Goal: Task Accomplishment & Management: Use online tool/utility

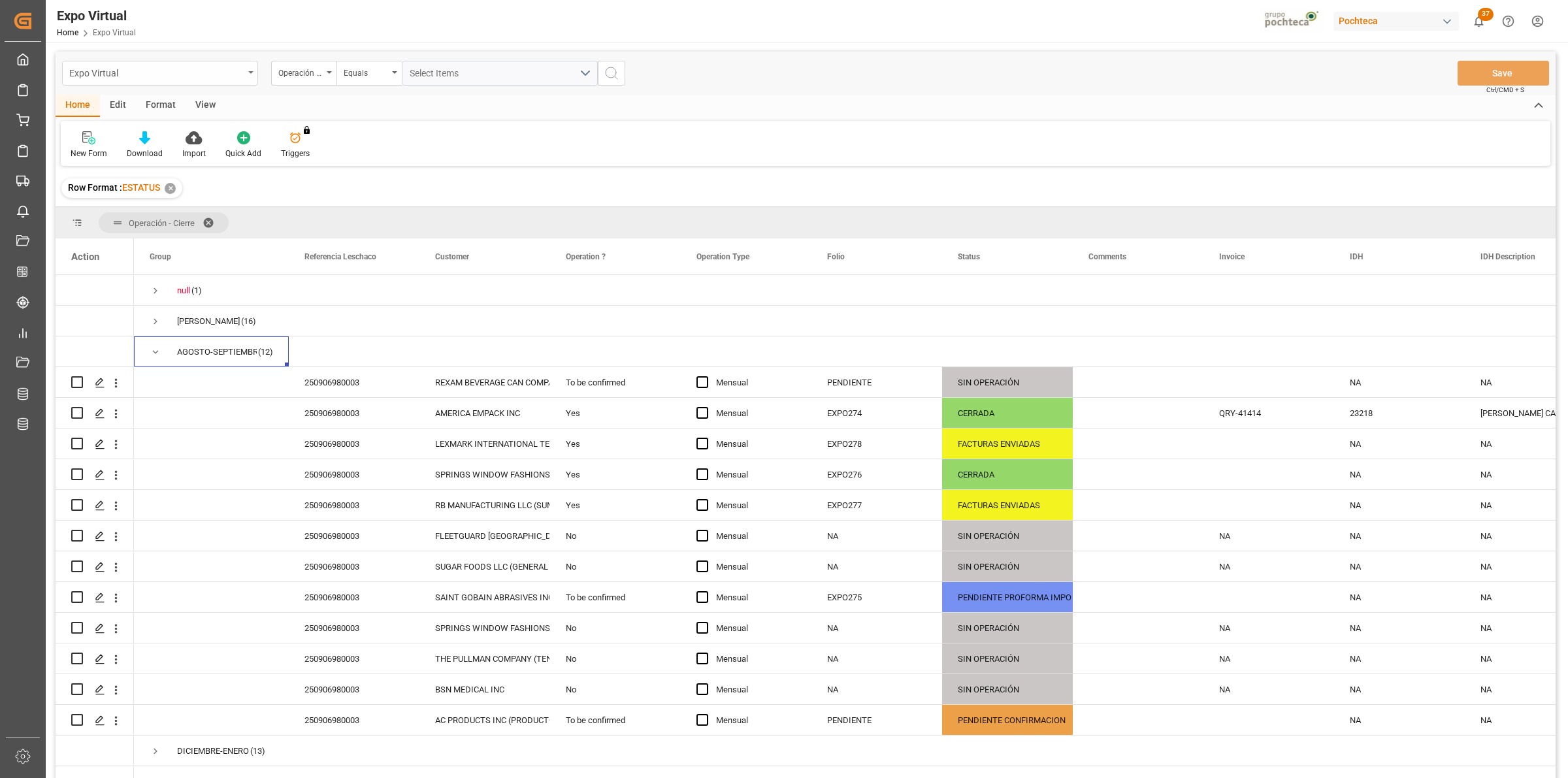
click at [243, 76] on div "Expo Virtual" at bounding box center [156, 72] width 174 height 16
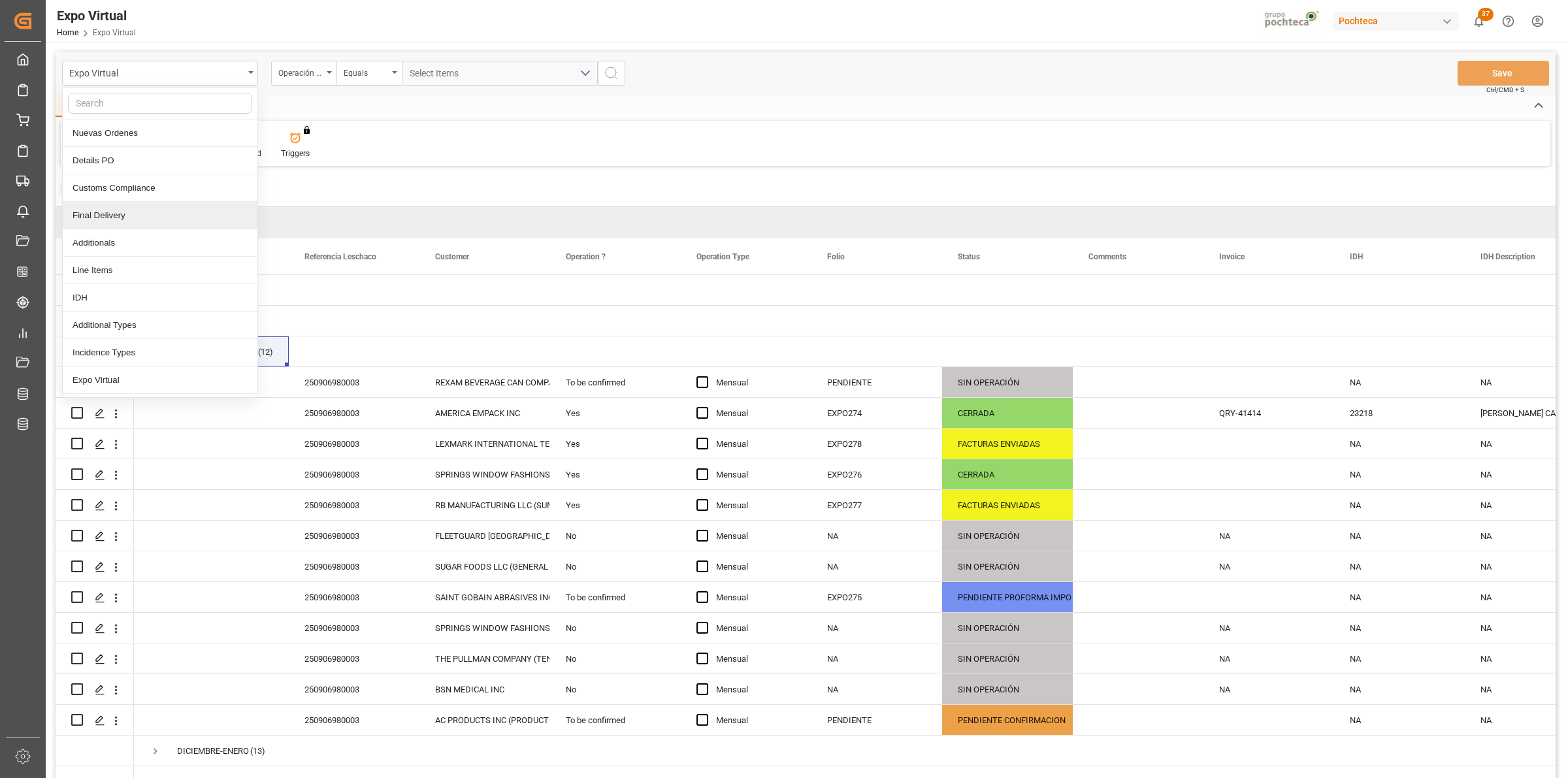
click at [124, 220] on div "Final Delivery" at bounding box center [160, 215] width 195 height 28
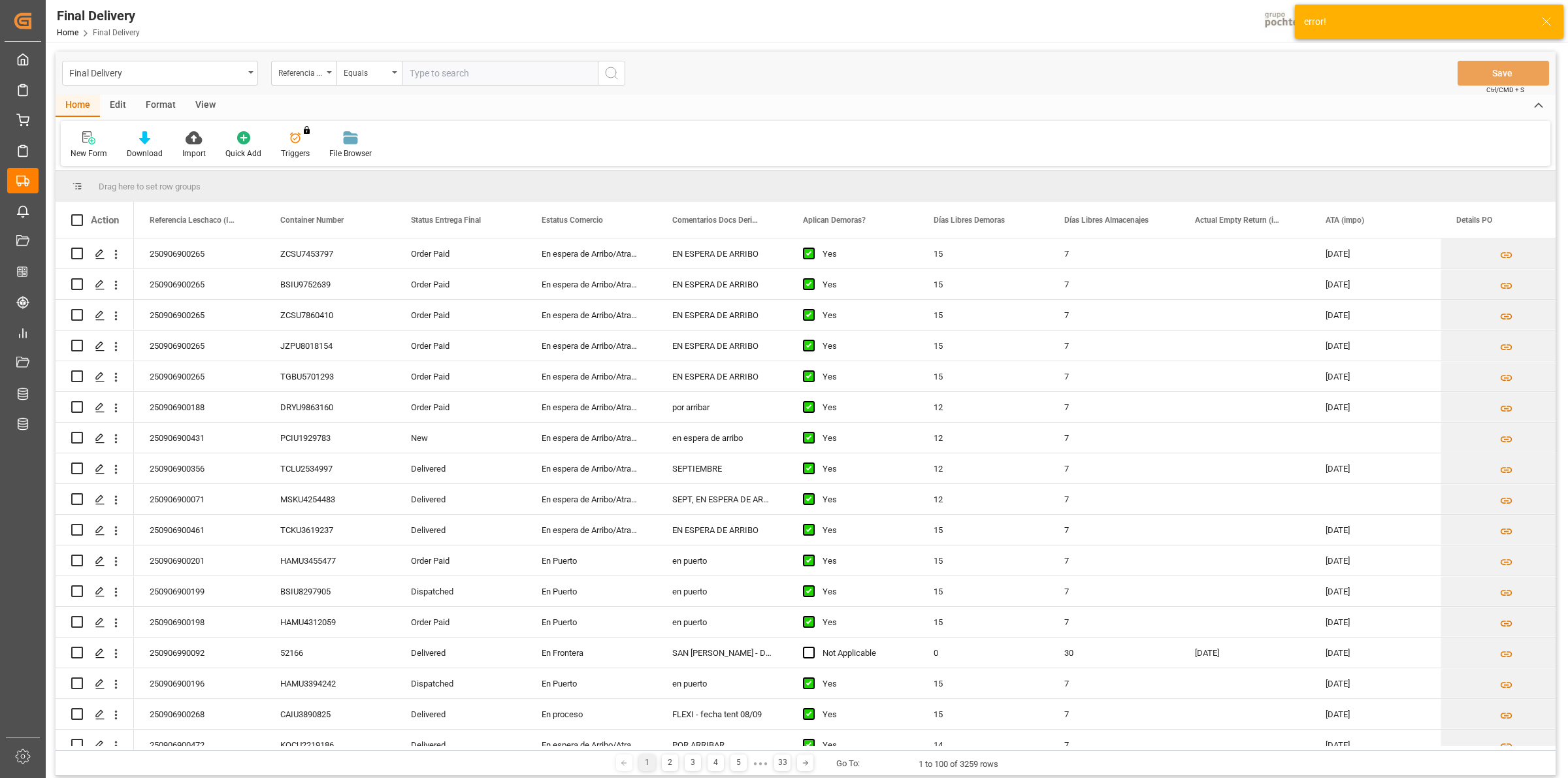
click at [197, 99] on div "View" at bounding box center [205, 105] width 40 height 22
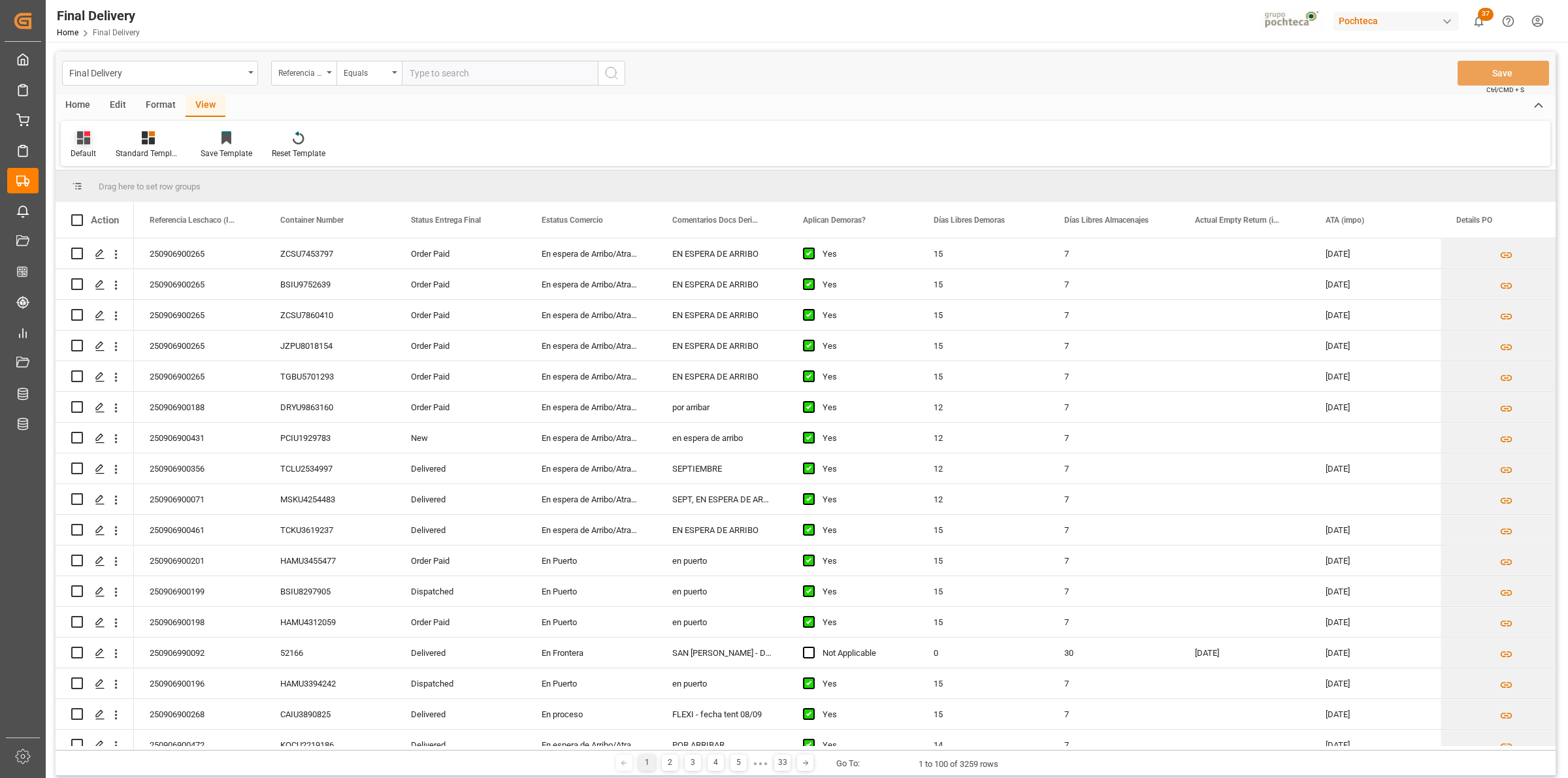
click at [90, 147] on div "Default" at bounding box center [83, 153] width 25 height 12
click at [129, 358] on div "CAPTURA TR Y RETRASO CON ENTREGA Y SUCURSAL" at bounding box center [134, 354] width 114 height 13
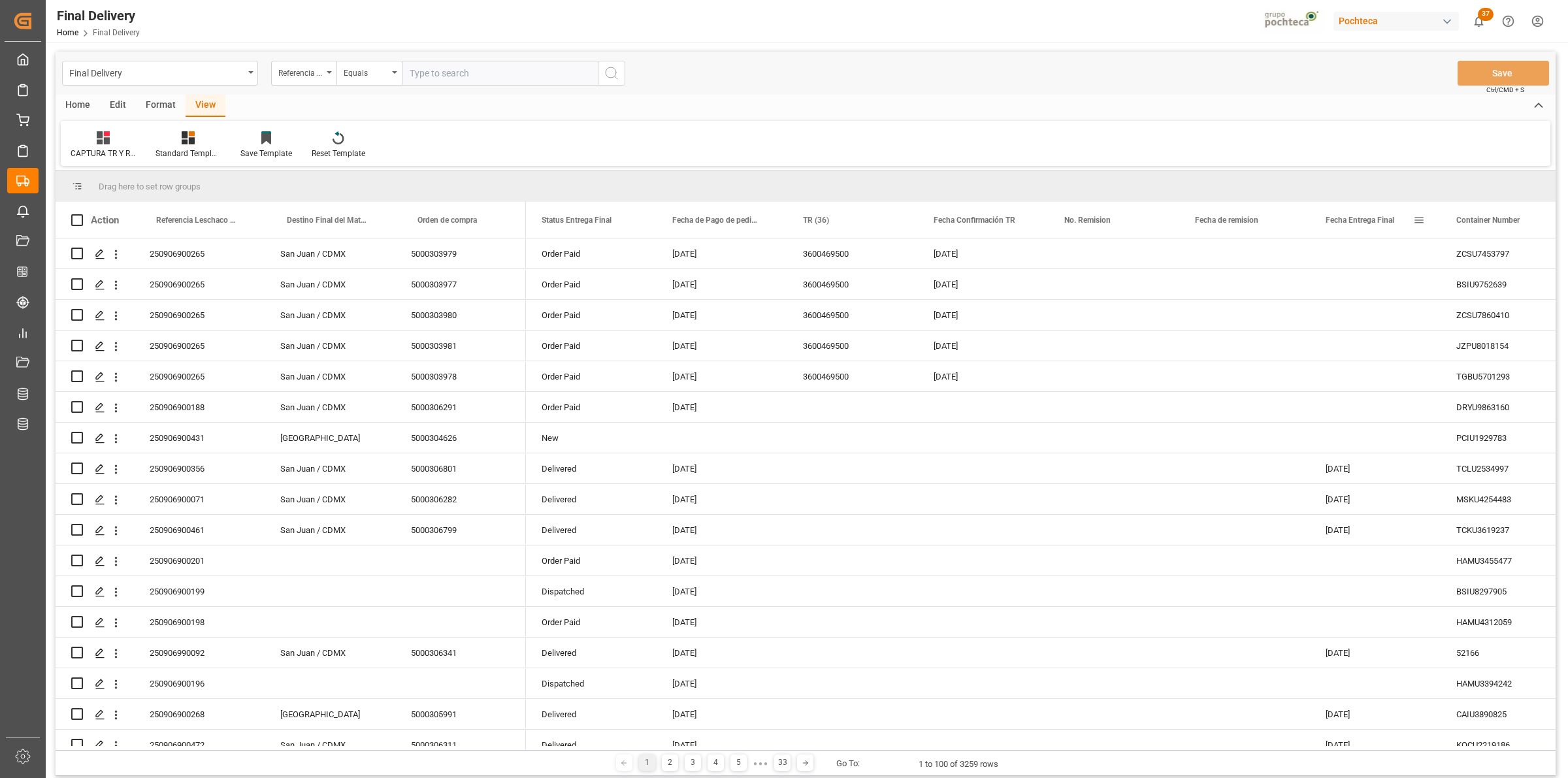
click at [1415, 216] on span at bounding box center [1419, 220] width 12 height 12
click at [1490, 221] on span "filter" at bounding box center [1494, 222] width 12 height 12
click at [1539, 286] on input "date" at bounding box center [1479, 291] width 128 height 26
type input "[DATE]"
click at [1501, 331] on button "Apply" at bounding box center [1496, 331] width 24 height 13
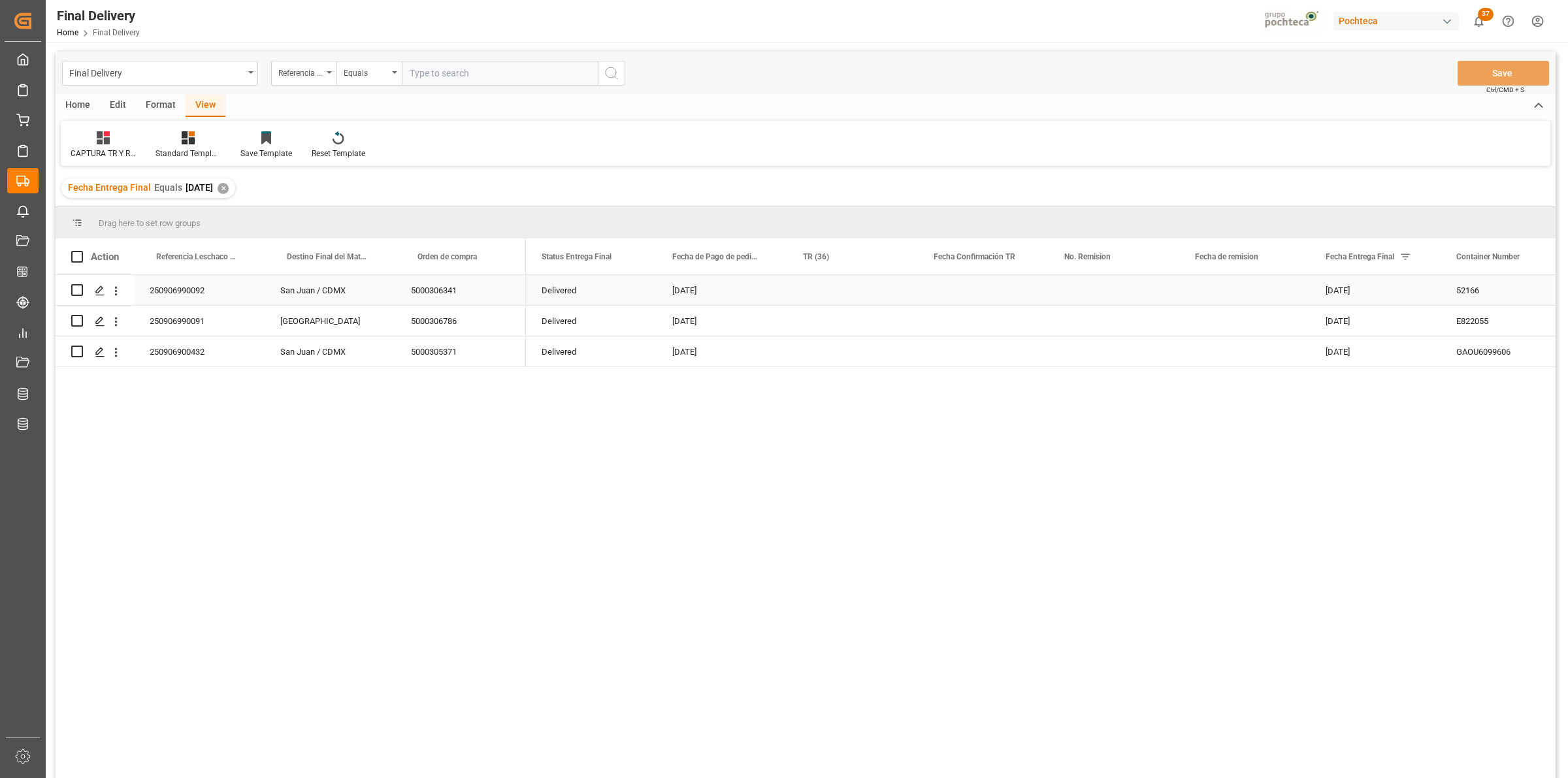
click at [194, 298] on div "250906990092" at bounding box center [199, 290] width 131 height 30
click at [102, 354] on icon "Press SPACE to select this row." at bounding box center [99, 352] width 11 height 11
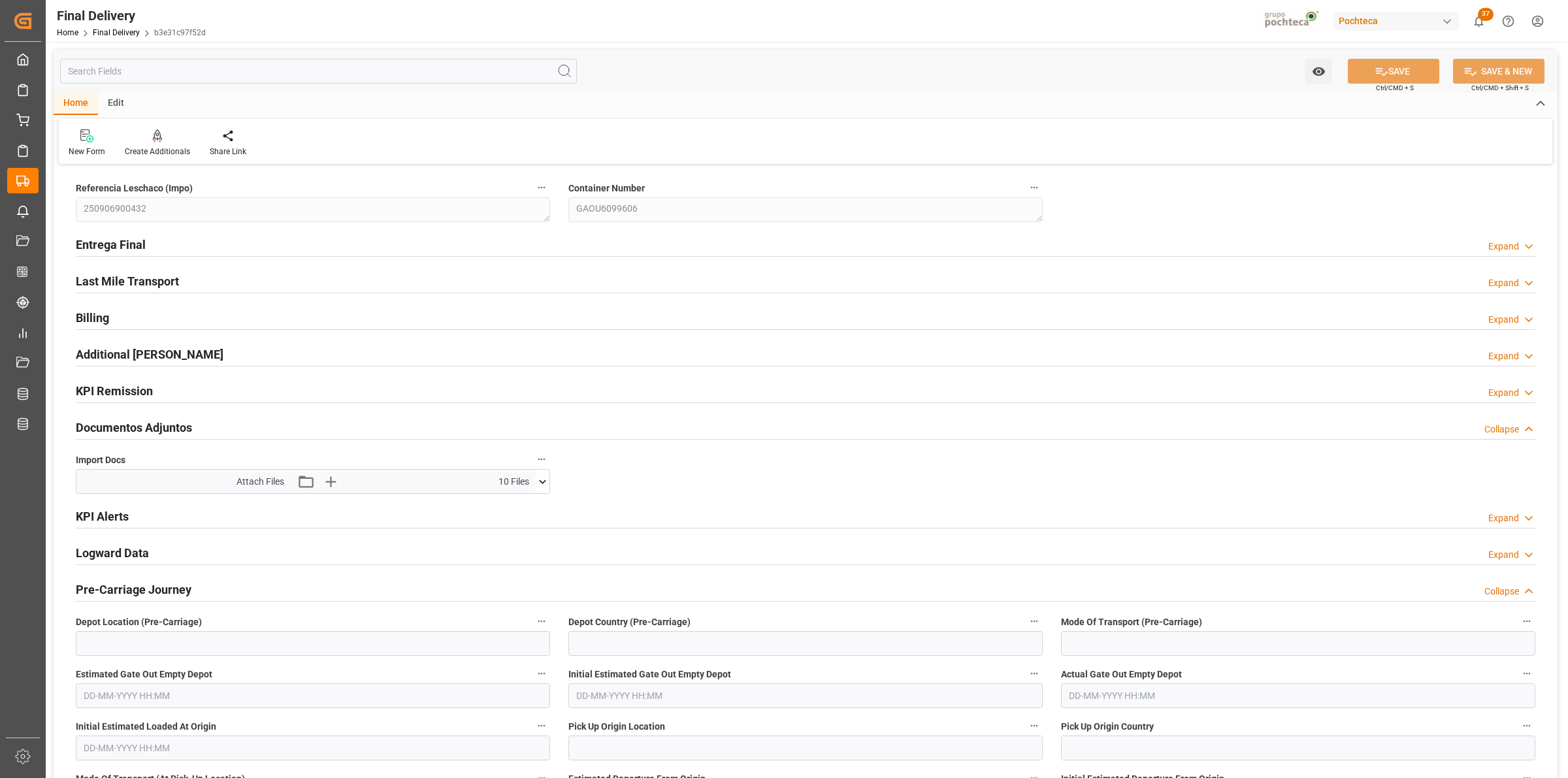
click at [543, 479] on icon at bounding box center [542, 481] width 13 height 13
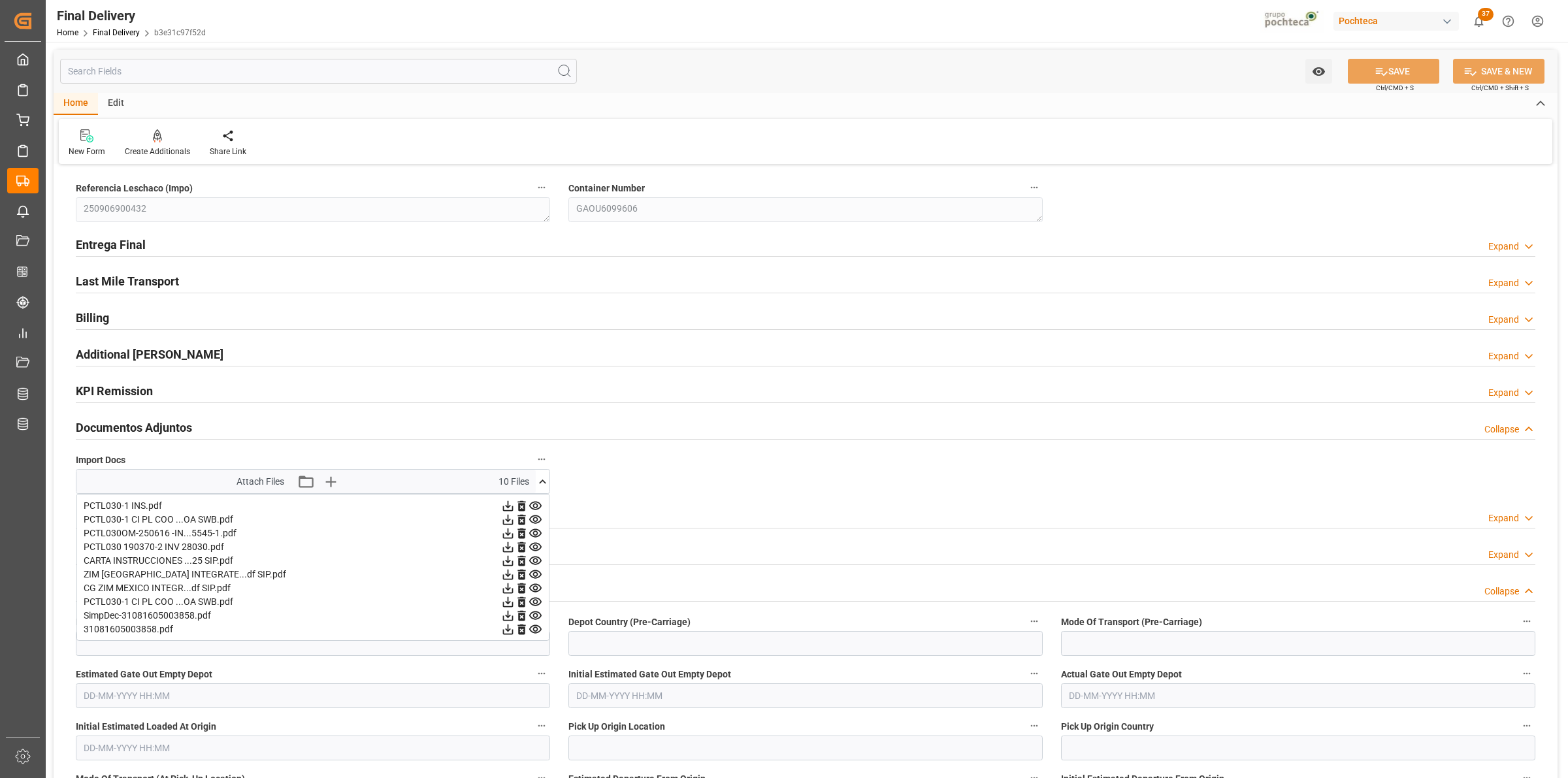
click at [531, 549] on icon at bounding box center [535, 547] width 13 height 13
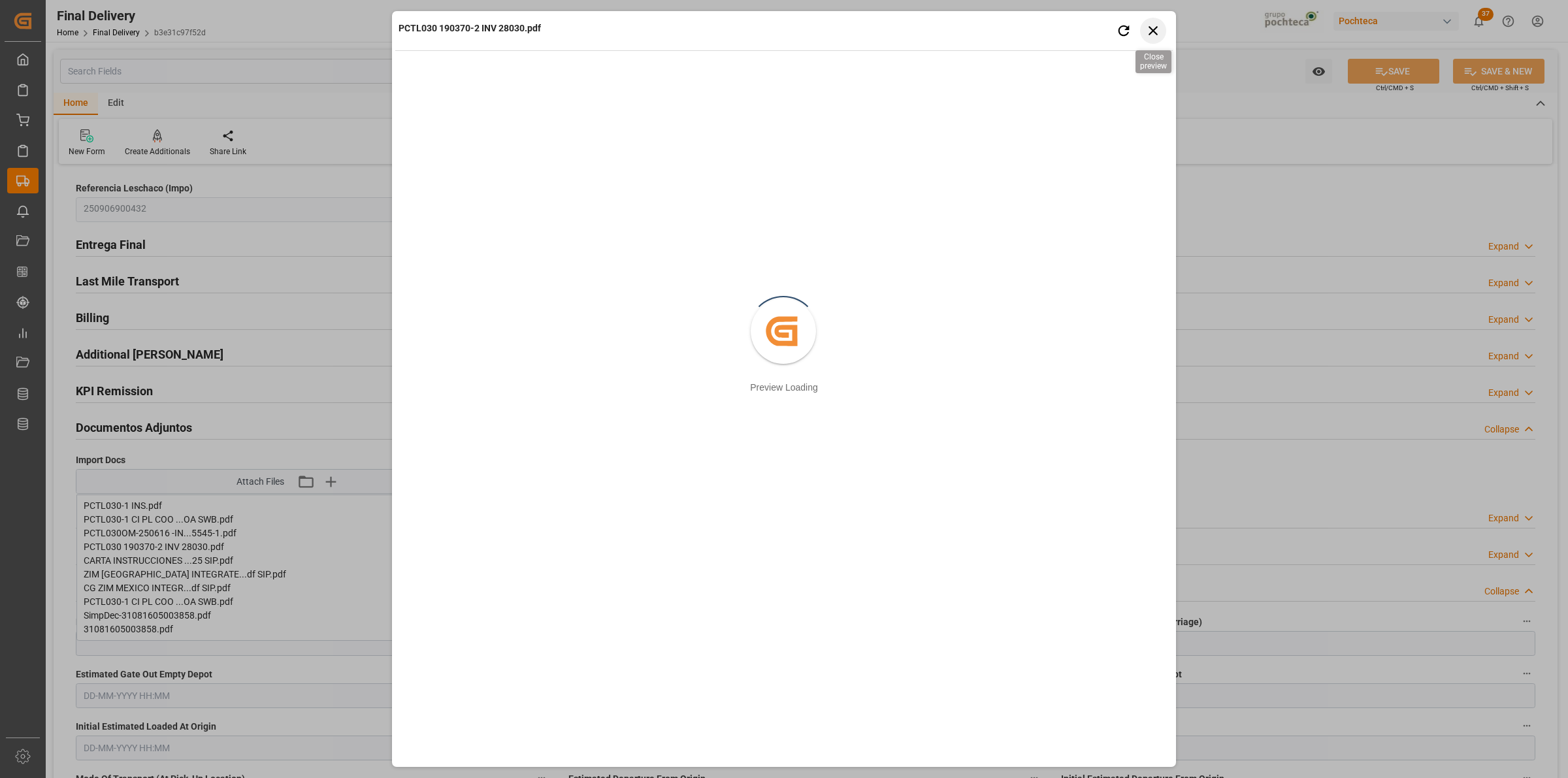
click at [1145, 32] on icon "button" at bounding box center [1153, 30] width 16 height 16
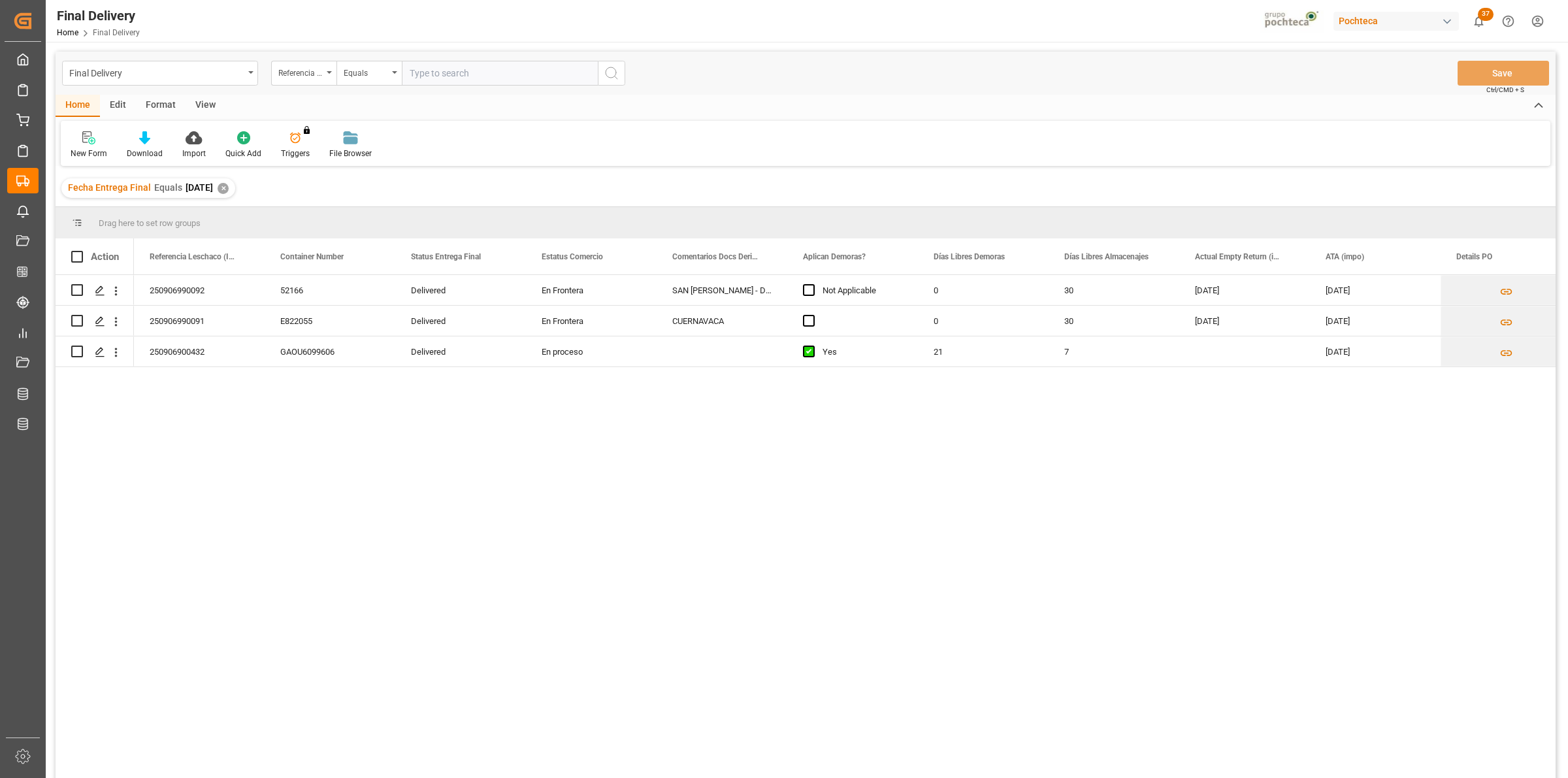
drag, startPoint x: 204, startPoint y: 107, endPoint x: 76, endPoint y: 122, distance: 128.9
click at [203, 107] on div "View" at bounding box center [205, 105] width 40 height 22
click at [80, 140] on icon at bounding box center [83, 138] width 13 height 13
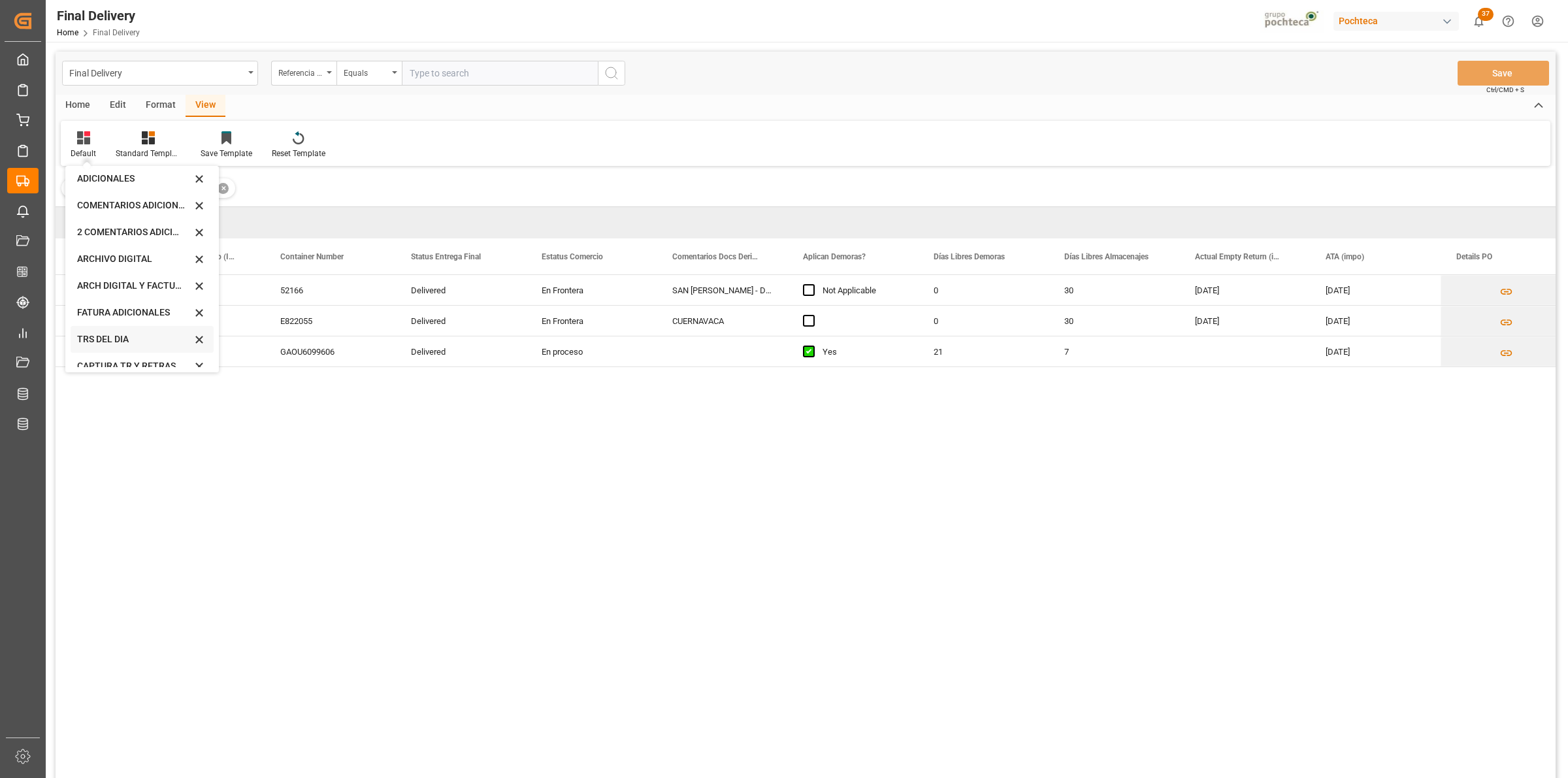
scroll to position [125, 0]
click at [132, 349] on div "CAPTURA TR Y RETRASO CON ENTREGA Y SUCURSAL" at bounding box center [134, 354] width 114 height 13
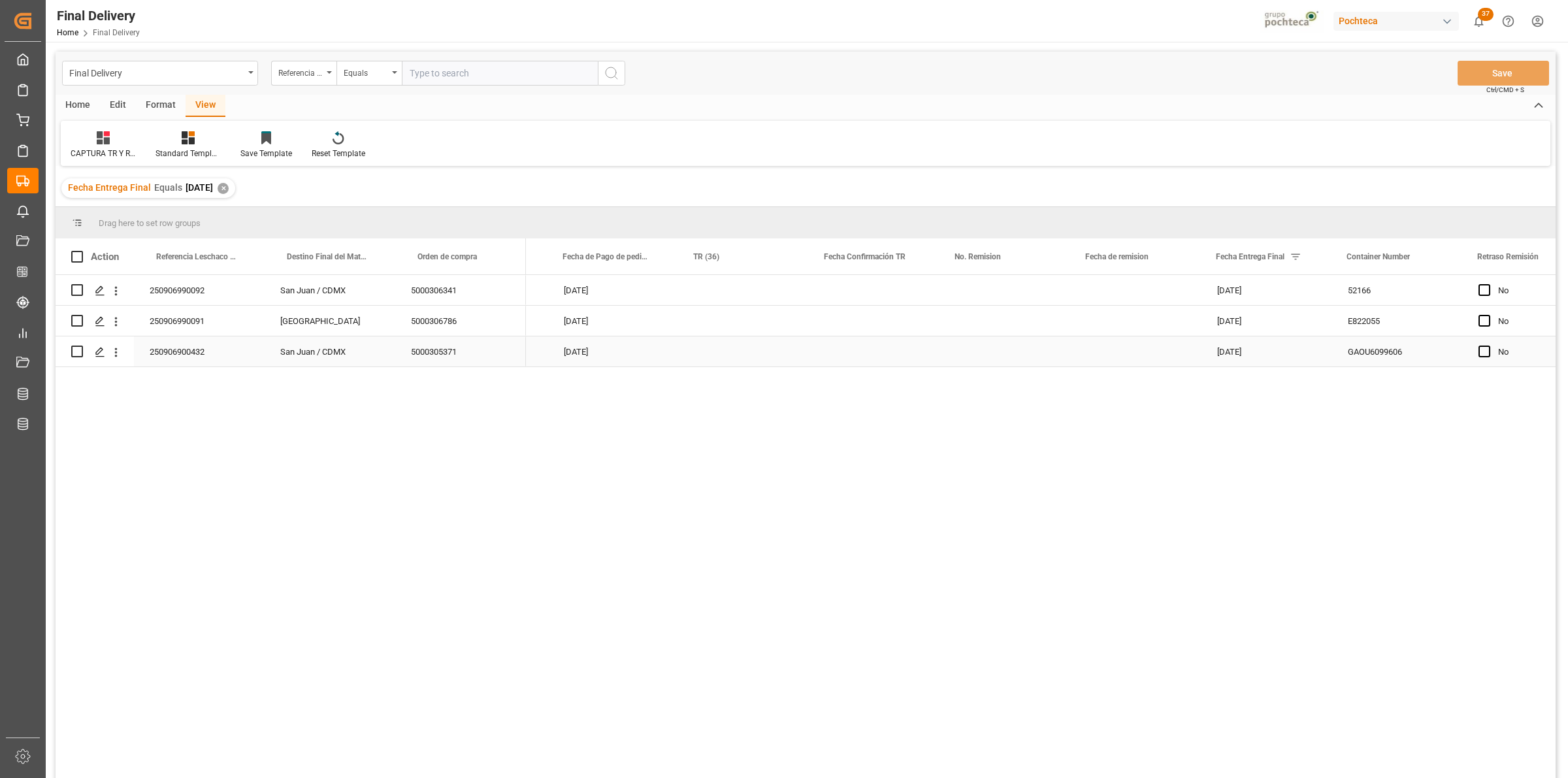
scroll to position [0, 109]
click at [1480, 353] on span "Press SPACE to select this row." at bounding box center [1484, 351] width 12 height 12
click at [1488, 346] on input "Press SPACE to select this row." at bounding box center [1488, 346] width 0 height 0
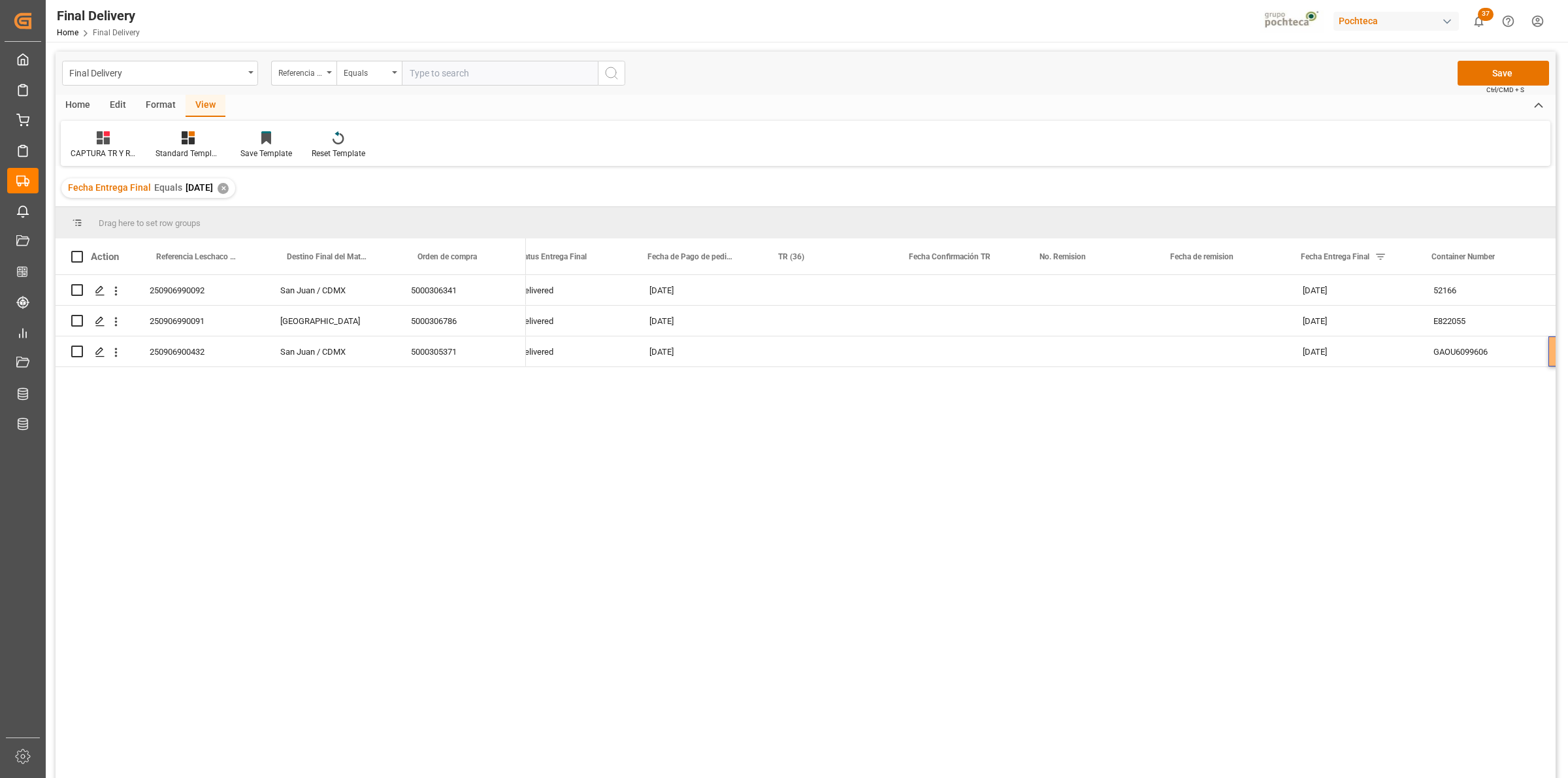
scroll to position [0, 0]
click at [818, 353] on div "Press SPACE to select this row." at bounding box center [852, 351] width 131 height 30
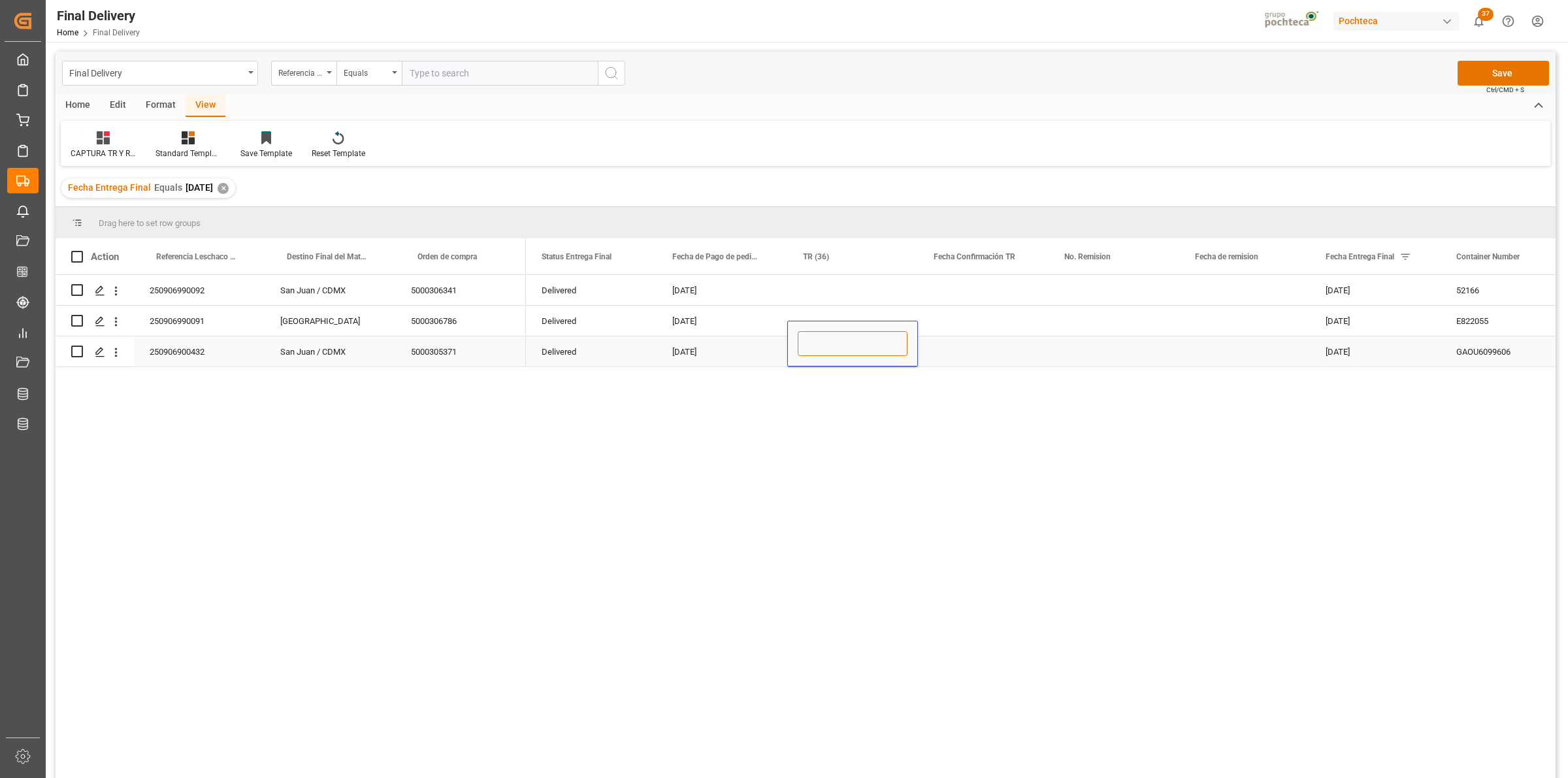
click at [833, 343] on input "Press SPACE to select this row." at bounding box center [853, 343] width 110 height 25
type input "OC CON DIFERENCIA EN SAP"
click at [941, 358] on div "Press SPACE to select this row." at bounding box center [983, 351] width 131 height 30
click at [1490, 67] on button "Save" at bounding box center [1504, 73] width 92 height 25
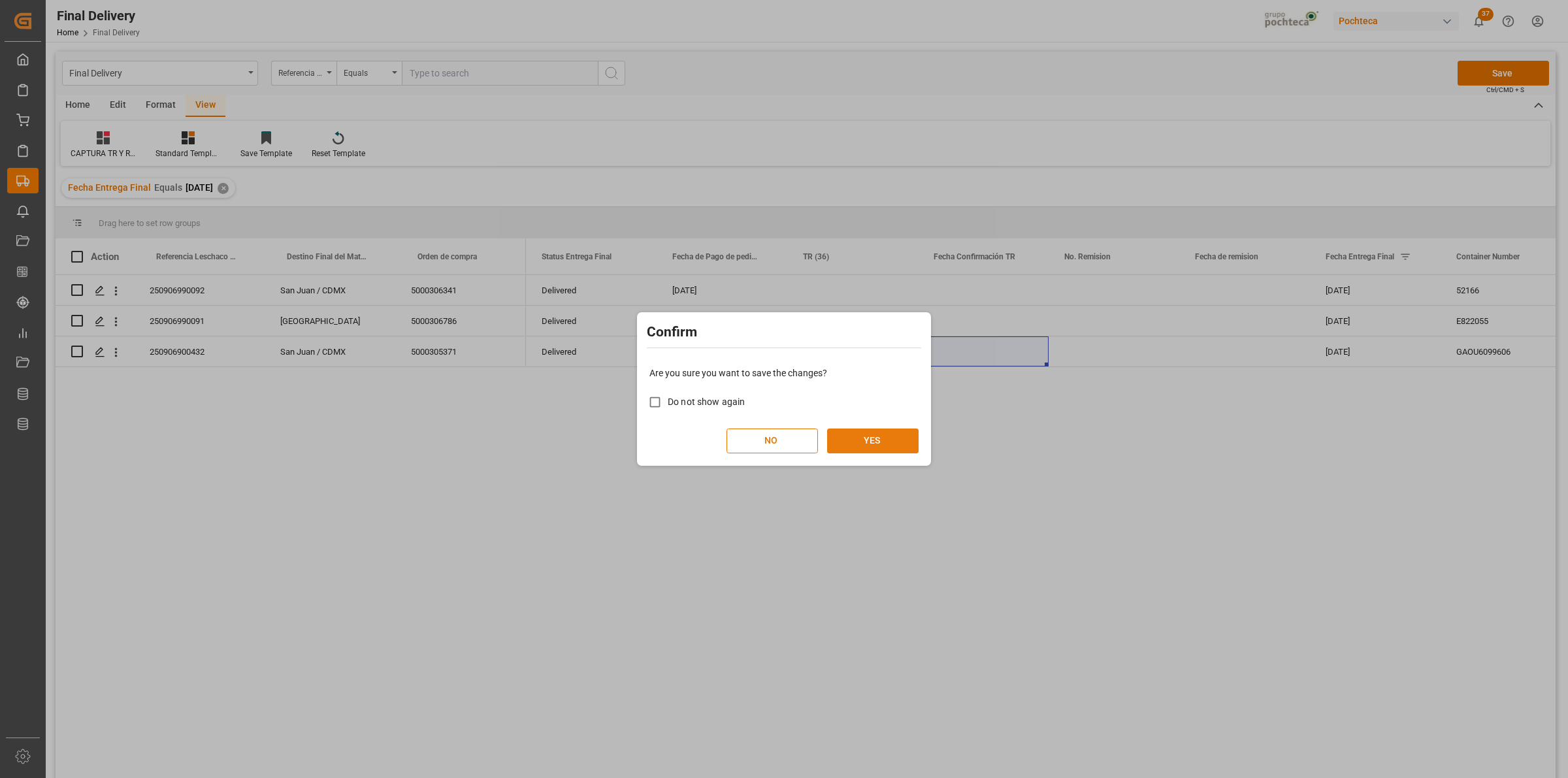
click at [871, 442] on button "YES" at bounding box center [873, 440] width 92 height 25
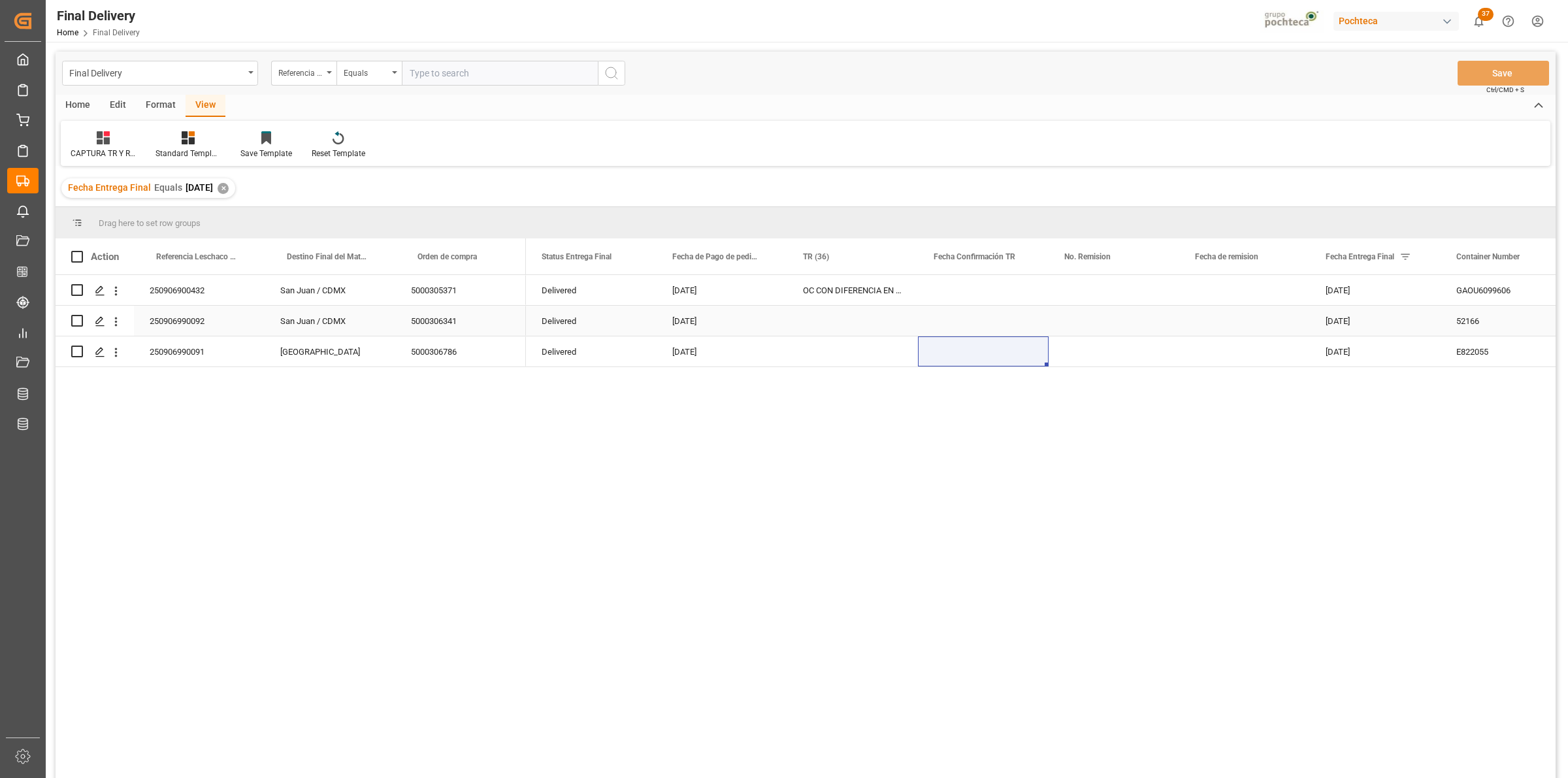
click at [196, 315] on div "250906990092" at bounding box center [199, 320] width 131 height 30
click at [538, 452] on div "Delivered [DATE] OC CON DIFERENCIA EN SAP [DATE] GAOU6099606 Yes Delivered [DAT…" at bounding box center [1040, 530] width 1030 height 511
click at [477, 350] on div "5000306786" at bounding box center [460, 351] width 131 height 30
click at [194, 358] on div "250906990091" at bounding box center [199, 351] width 131 height 30
click at [102, 317] on icon "Press SPACE to select this row." at bounding box center [99, 321] width 11 height 11
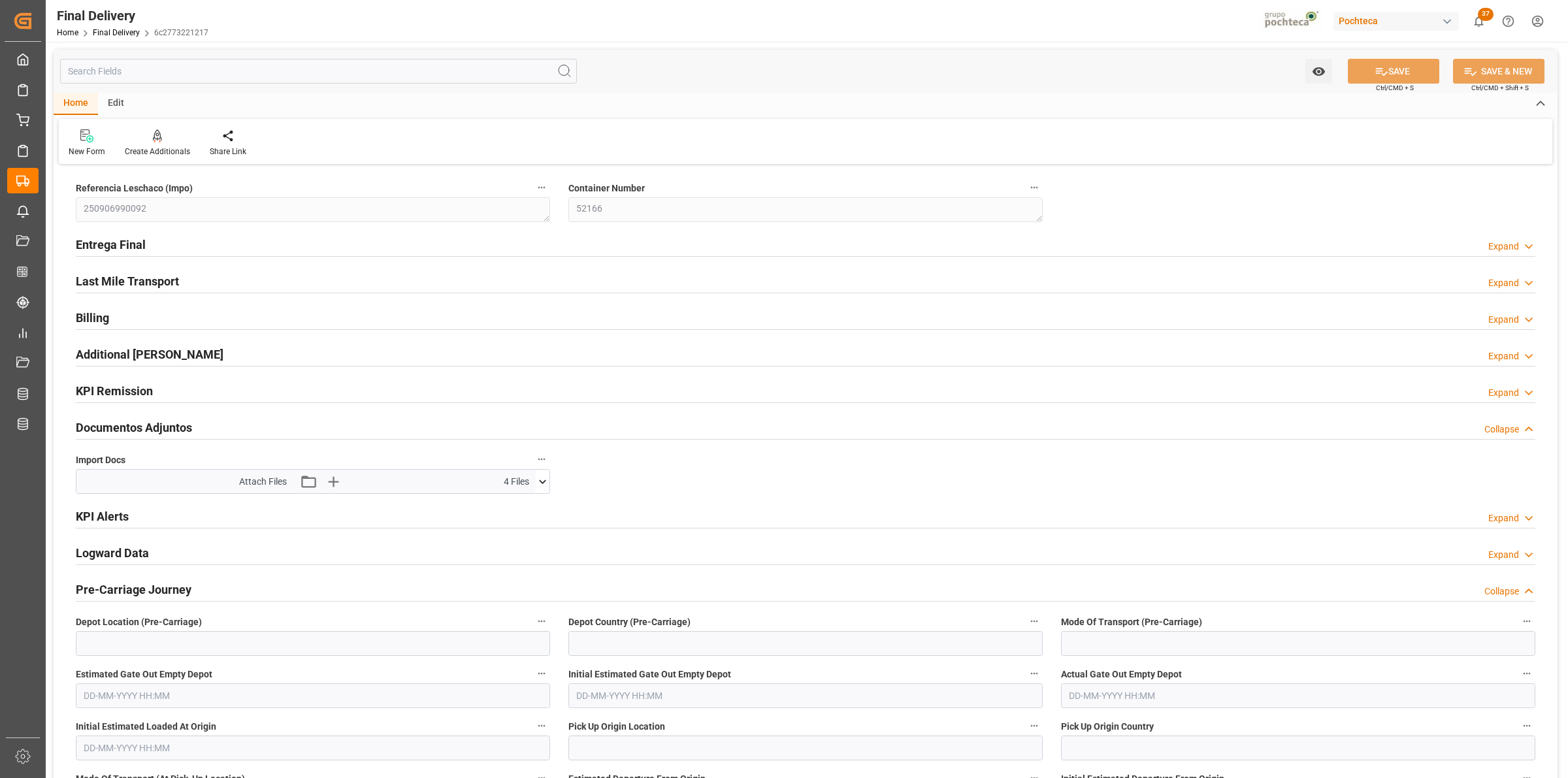
click at [543, 485] on icon at bounding box center [542, 481] width 13 height 13
click at [533, 517] on icon at bounding box center [536, 520] width 13 height 8
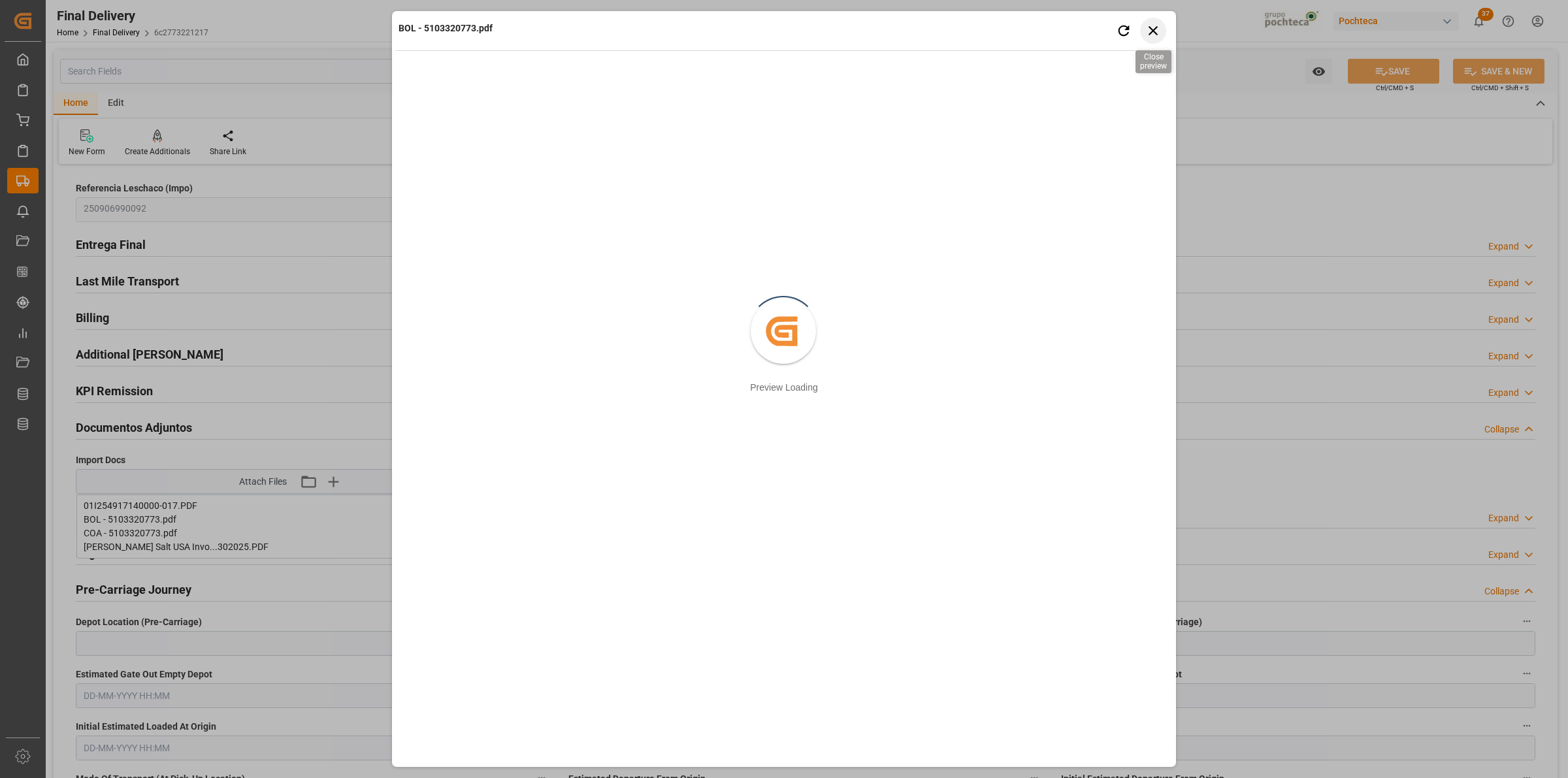
click at [1154, 37] on icon "button" at bounding box center [1153, 30] width 16 height 16
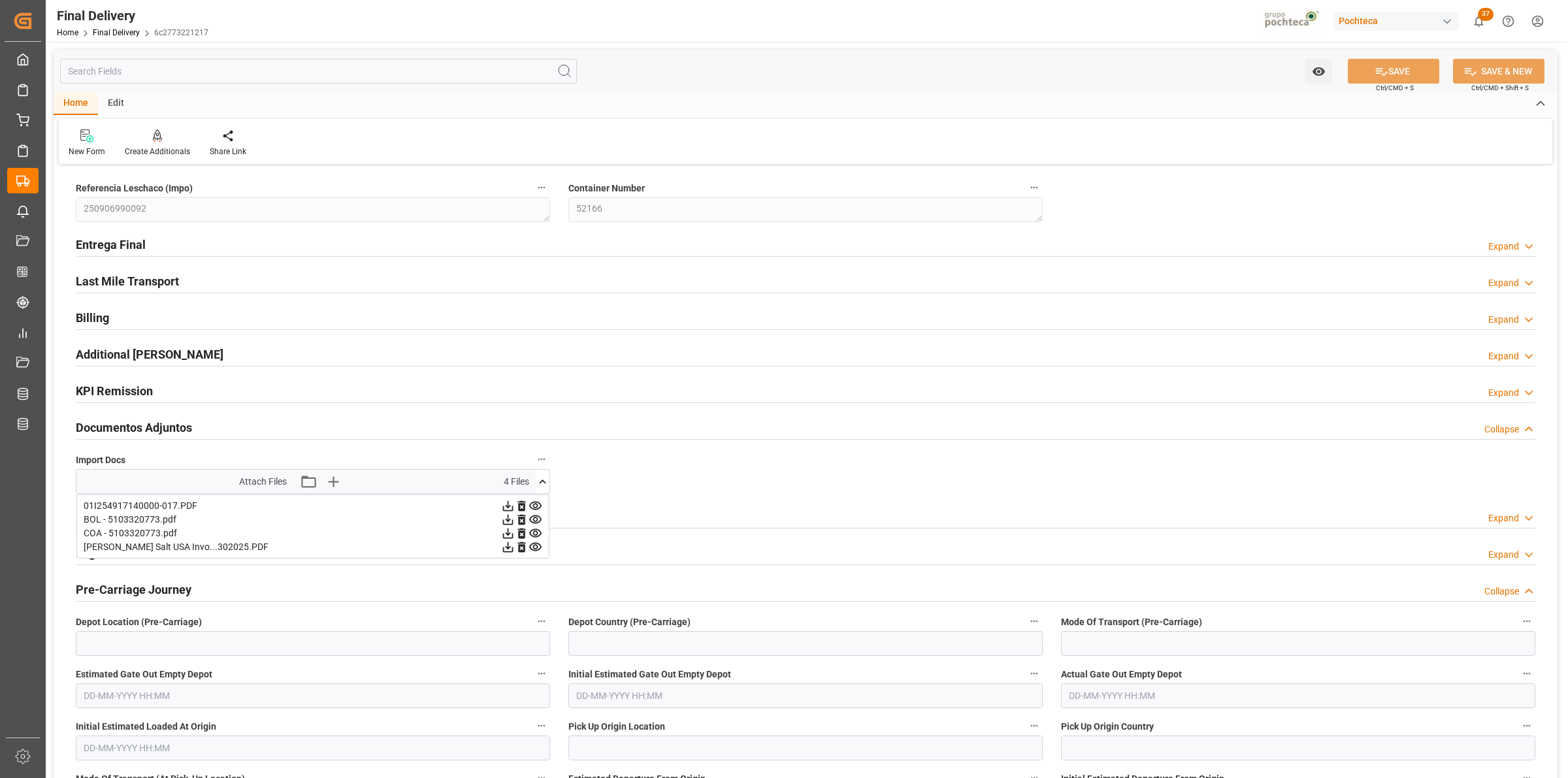
click at [510, 536] on icon at bounding box center [507, 533] width 13 height 13
click at [533, 533] on icon at bounding box center [535, 533] width 13 height 13
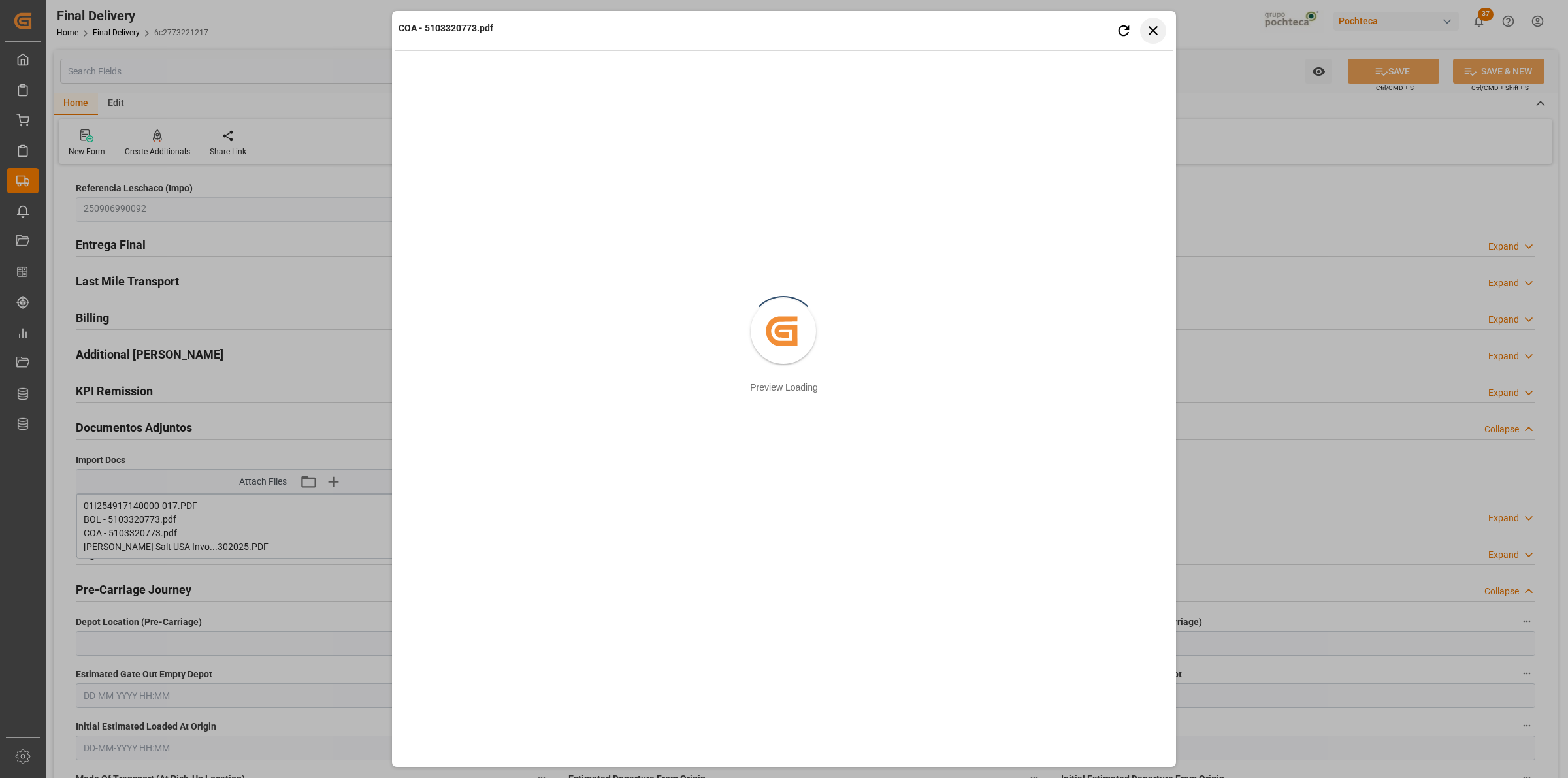
click at [1165, 30] on button "Close preview" at bounding box center [1153, 30] width 26 height 26
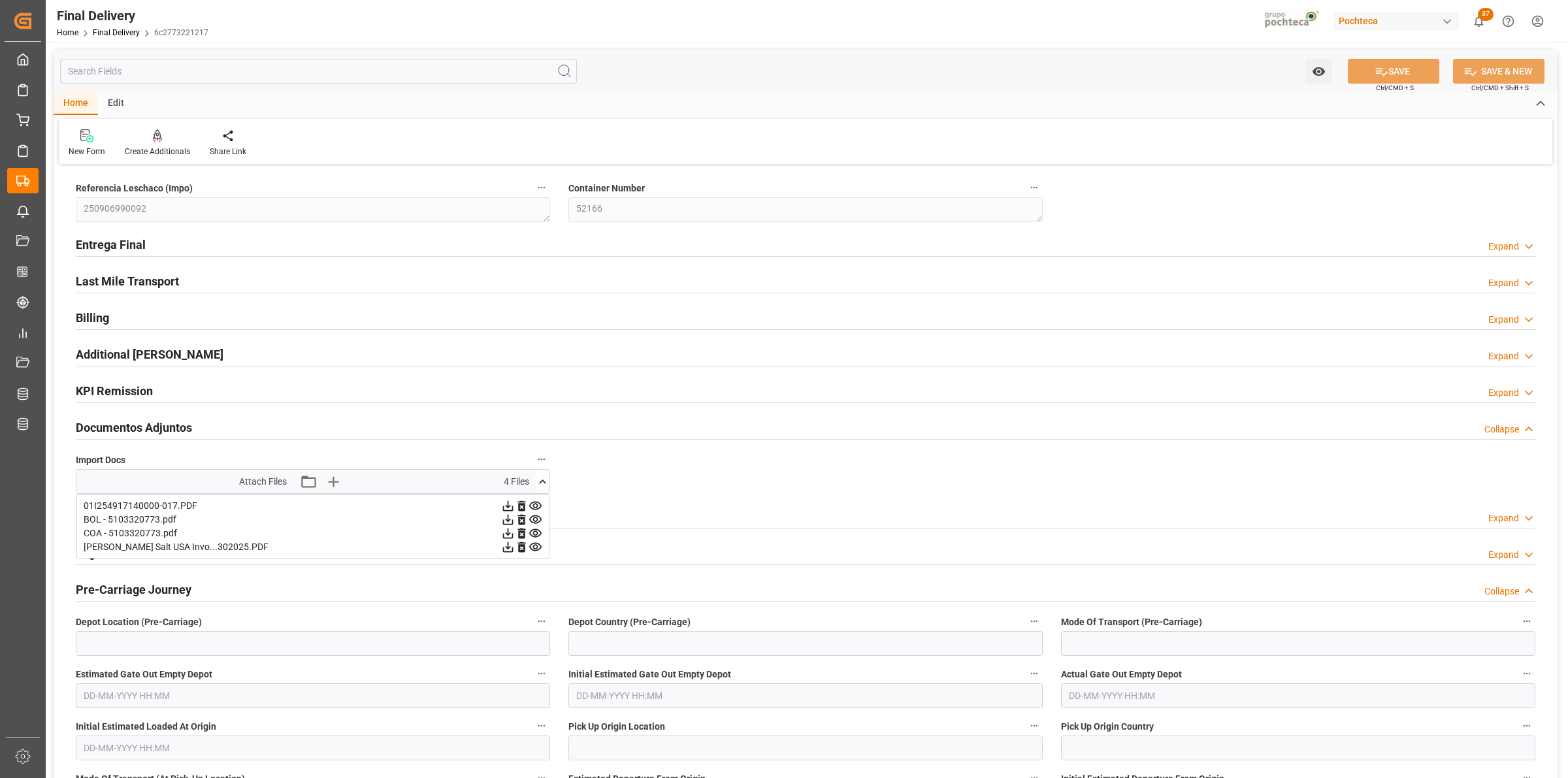
click at [533, 504] on icon at bounding box center [535, 505] width 13 height 13
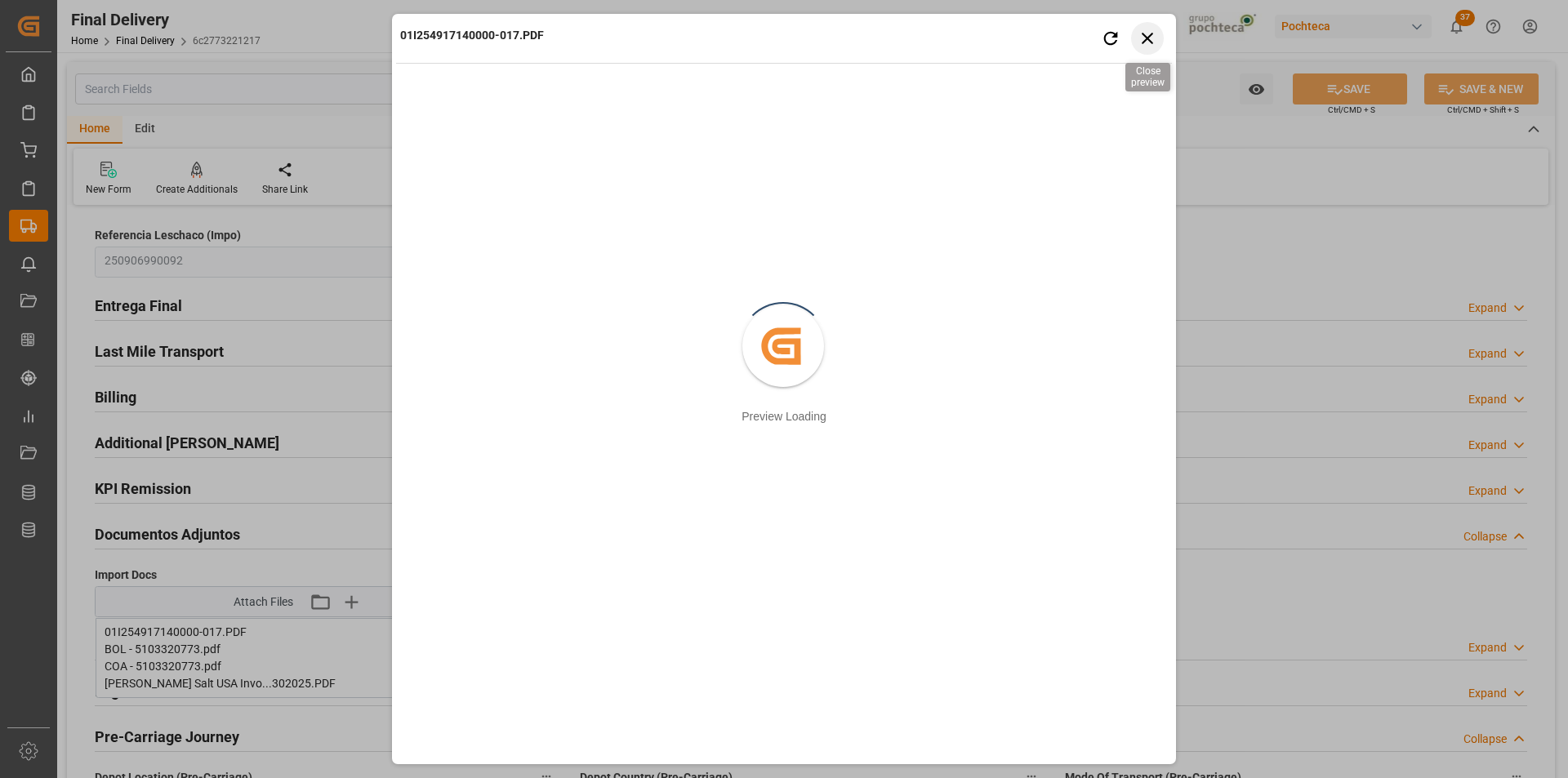
click at [1143, 40] on icon "button" at bounding box center [1147, 37] width 20 height 20
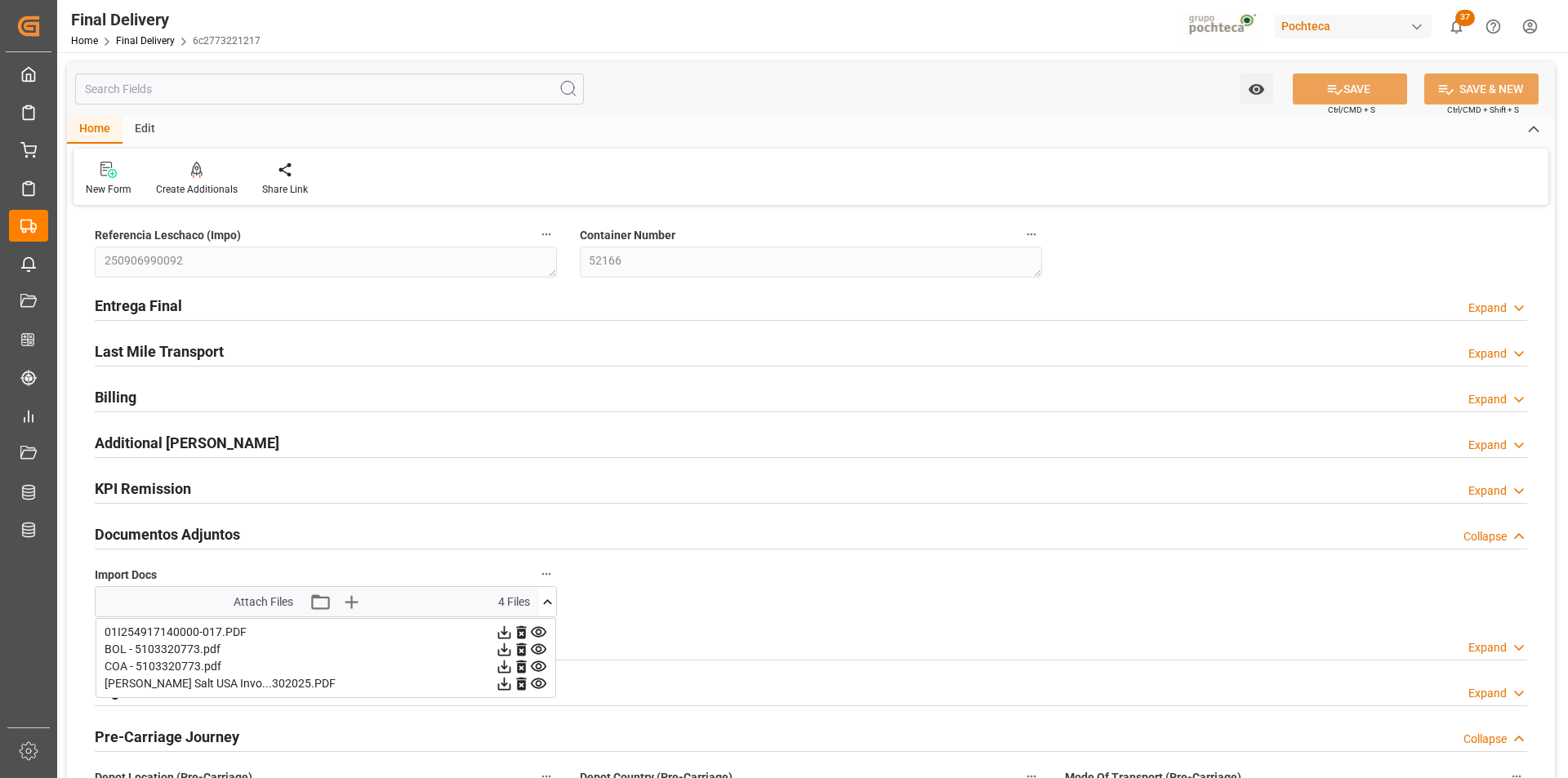
click at [538, 679] on icon at bounding box center [539, 684] width 16 height 11
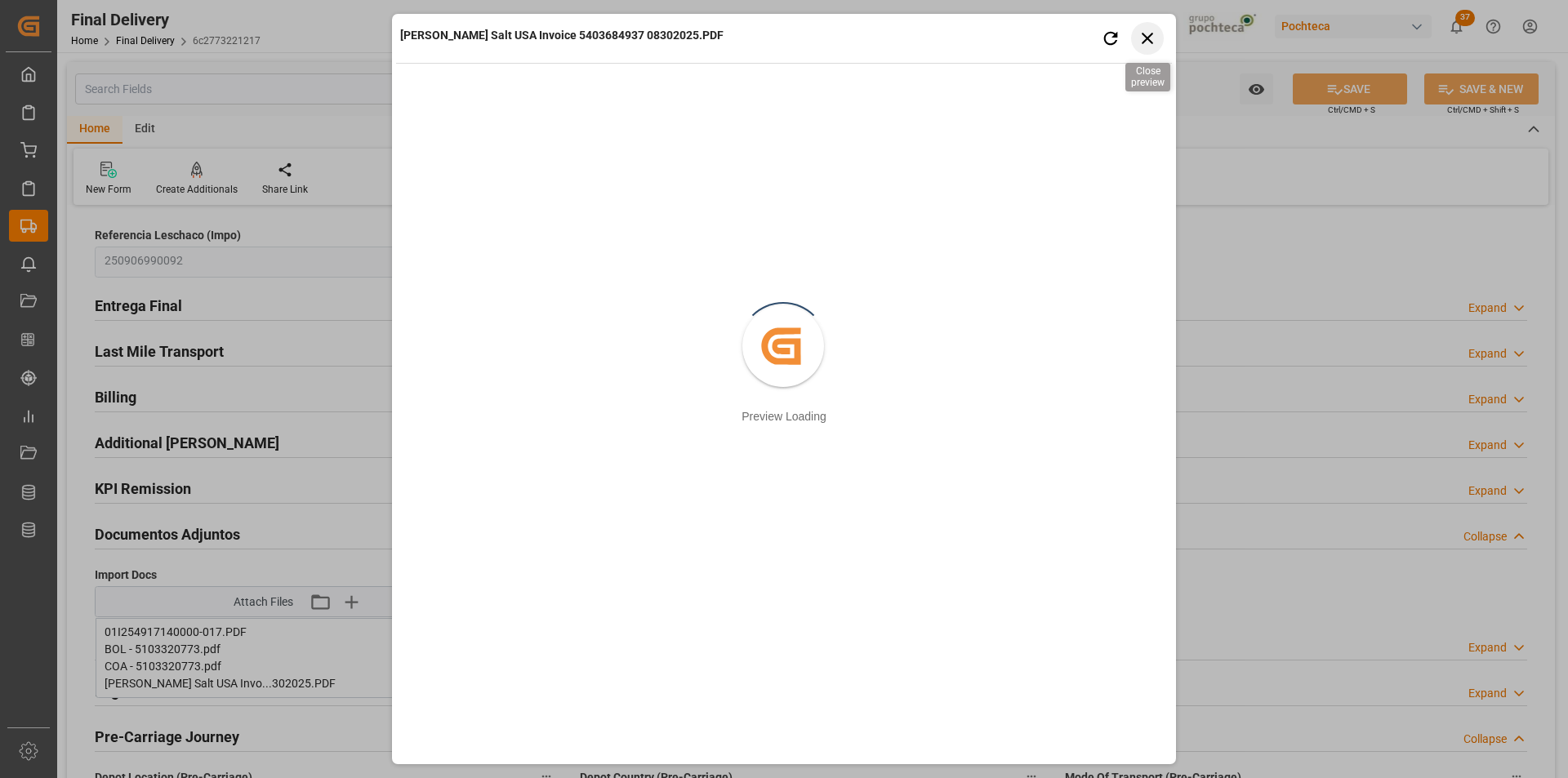
click at [1154, 39] on icon "button" at bounding box center [1147, 37] width 20 height 20
